Goal: Task Accomplishment & Management: Manage account settings

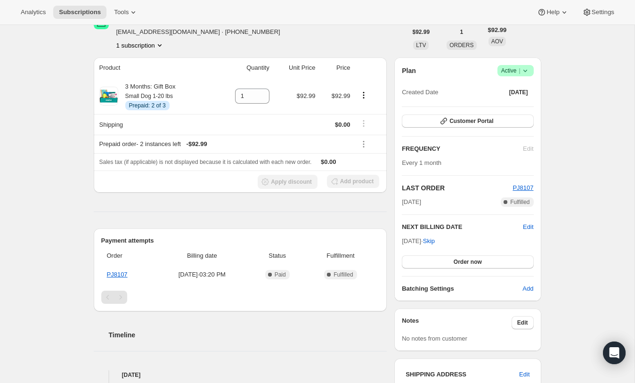
scroll to position [49, 0]
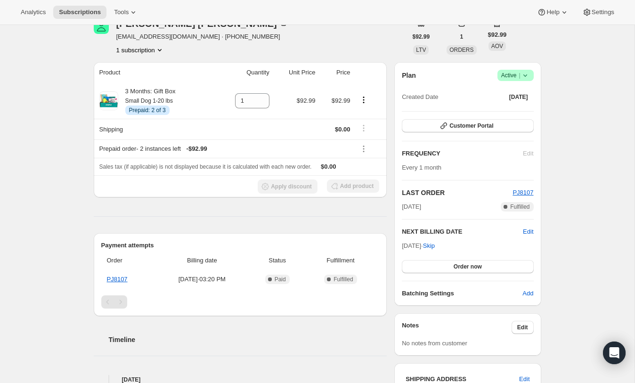
click at [526, 76] on icon at bounding box center [524, 75] width 9 height 9
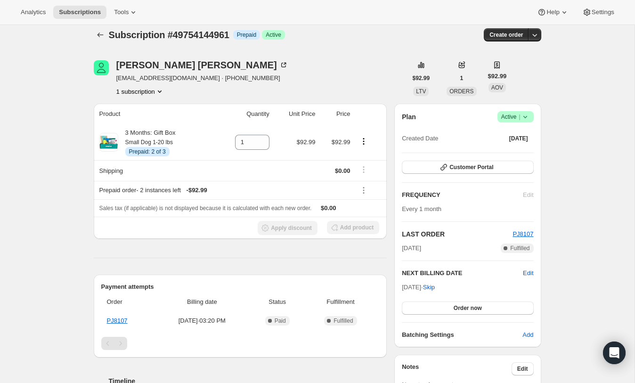
scroll to position [0, 0]
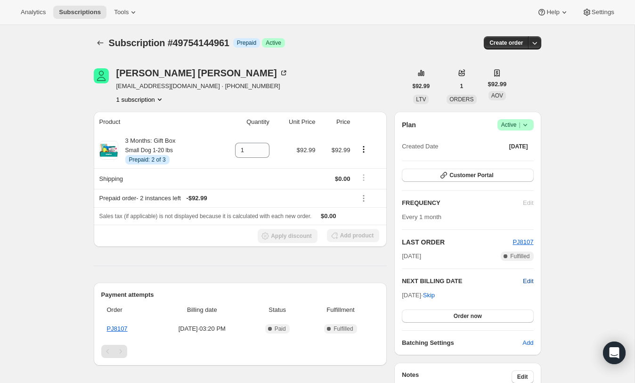
click at [528, 282] on span "Edit" at bounding box center [528, 280] width 10 height 9
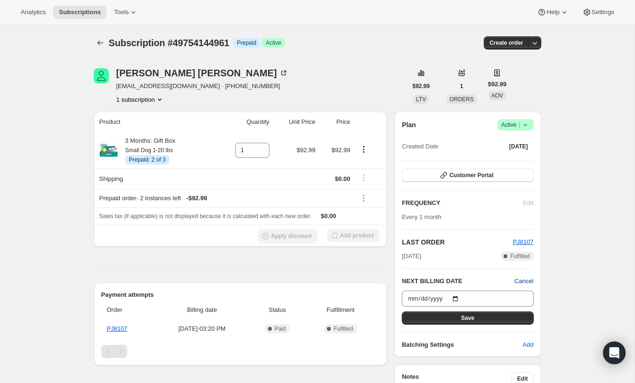
click at [528, 282] on span "Cancel" at bounding box center [523, 280] width 19 height 9
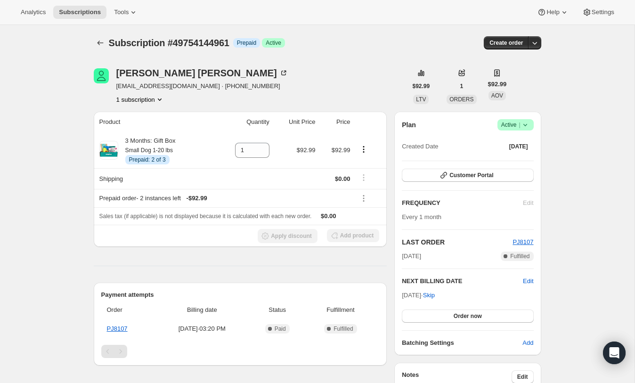
click at [525, 124] on icon at bounding box center [524, 124] width 9 height 9
click at [547, 125] on div "Subscription #49754144961. This page is ready Subscription #49754144961 Info Pr…" at bounding box center [317, 344] width 470 height 638
click at [364, 150] on icon "Product actions" at bounding box center [363, 149] width 9 height 9
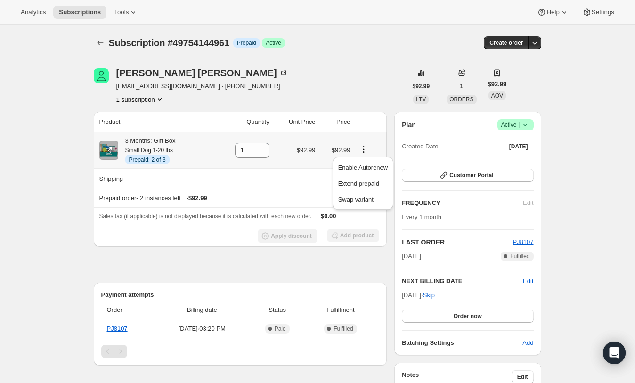
click at [364, 150] on icon "Product actions" at bounding box center [363, 149] width 9 height 9
